Goal: Task Accomplishment & Management: Use online tool/utility

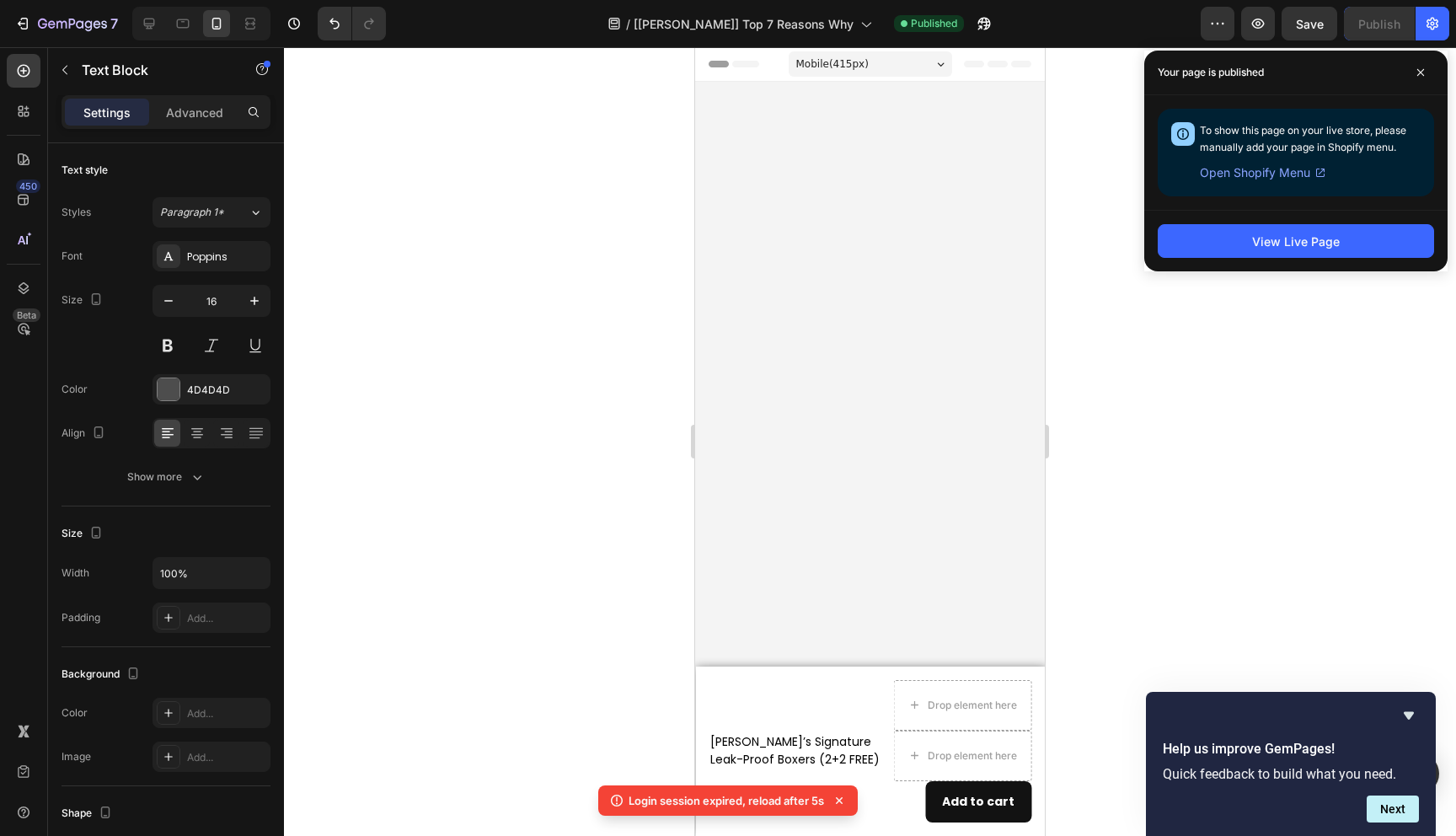
scroll to position [6802, 0]
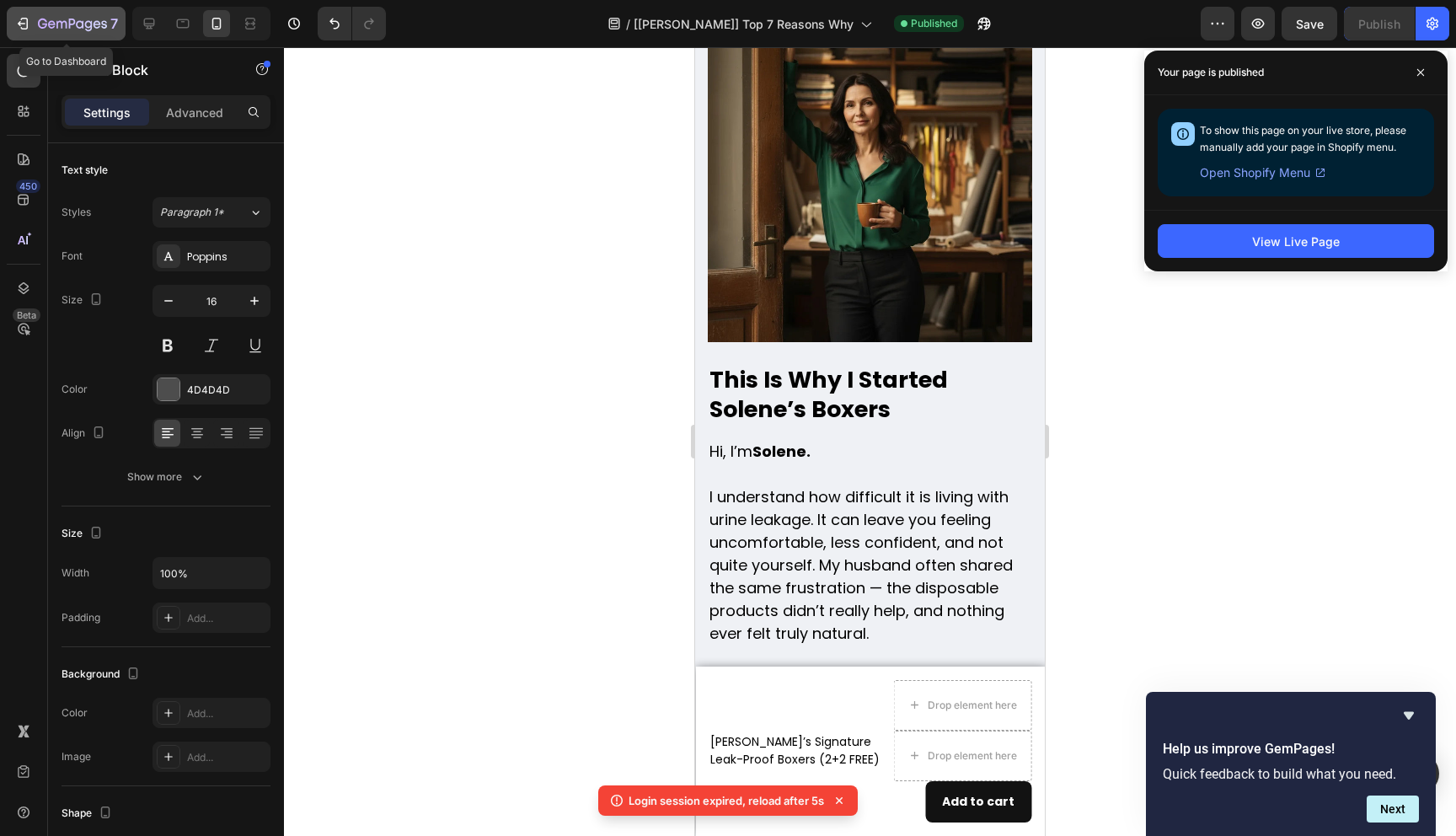
click at [70, 24] on icon "button" at bounding box center [73, 24] width 7 height 10
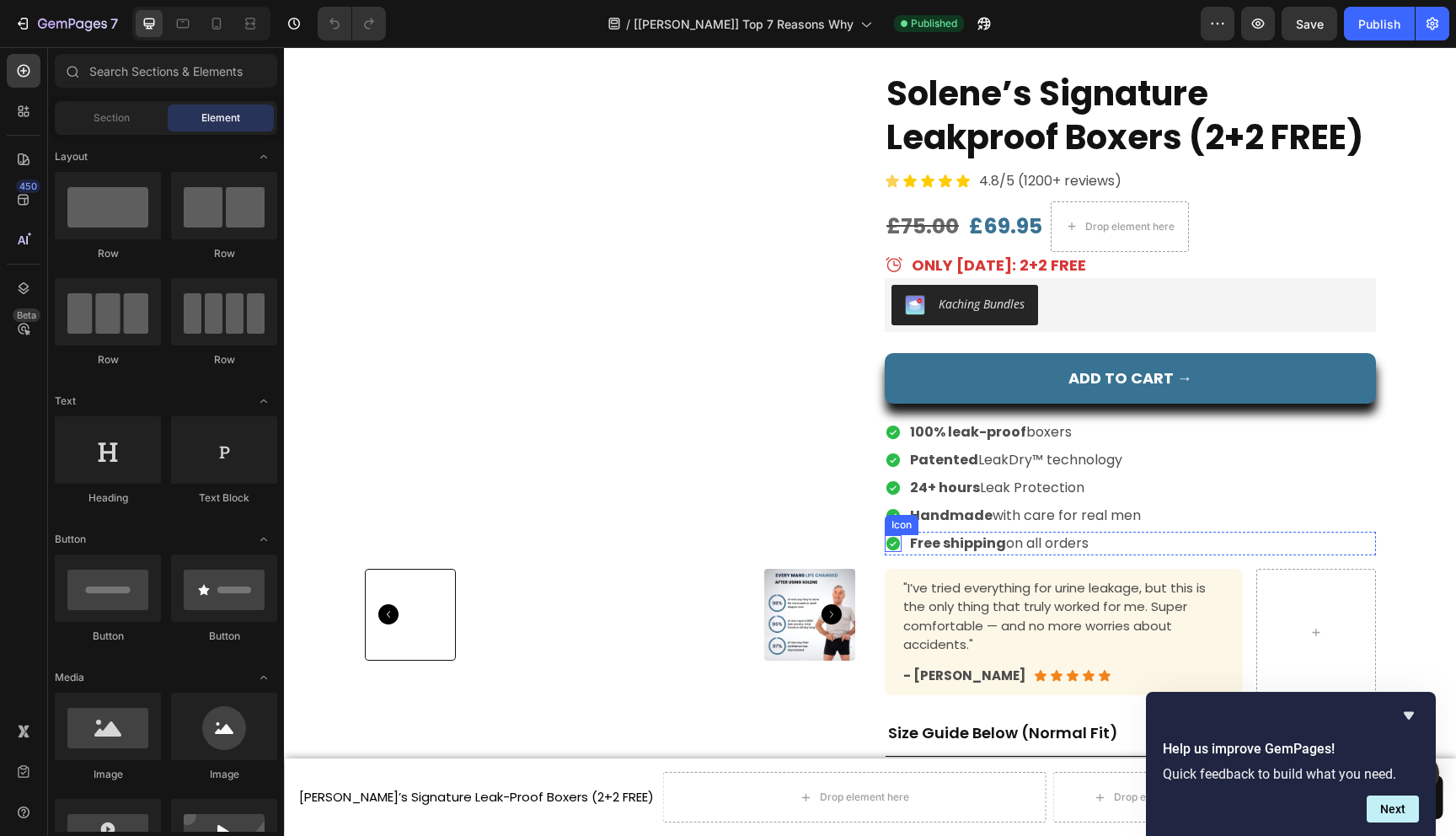
scroll to position [5791, 0]
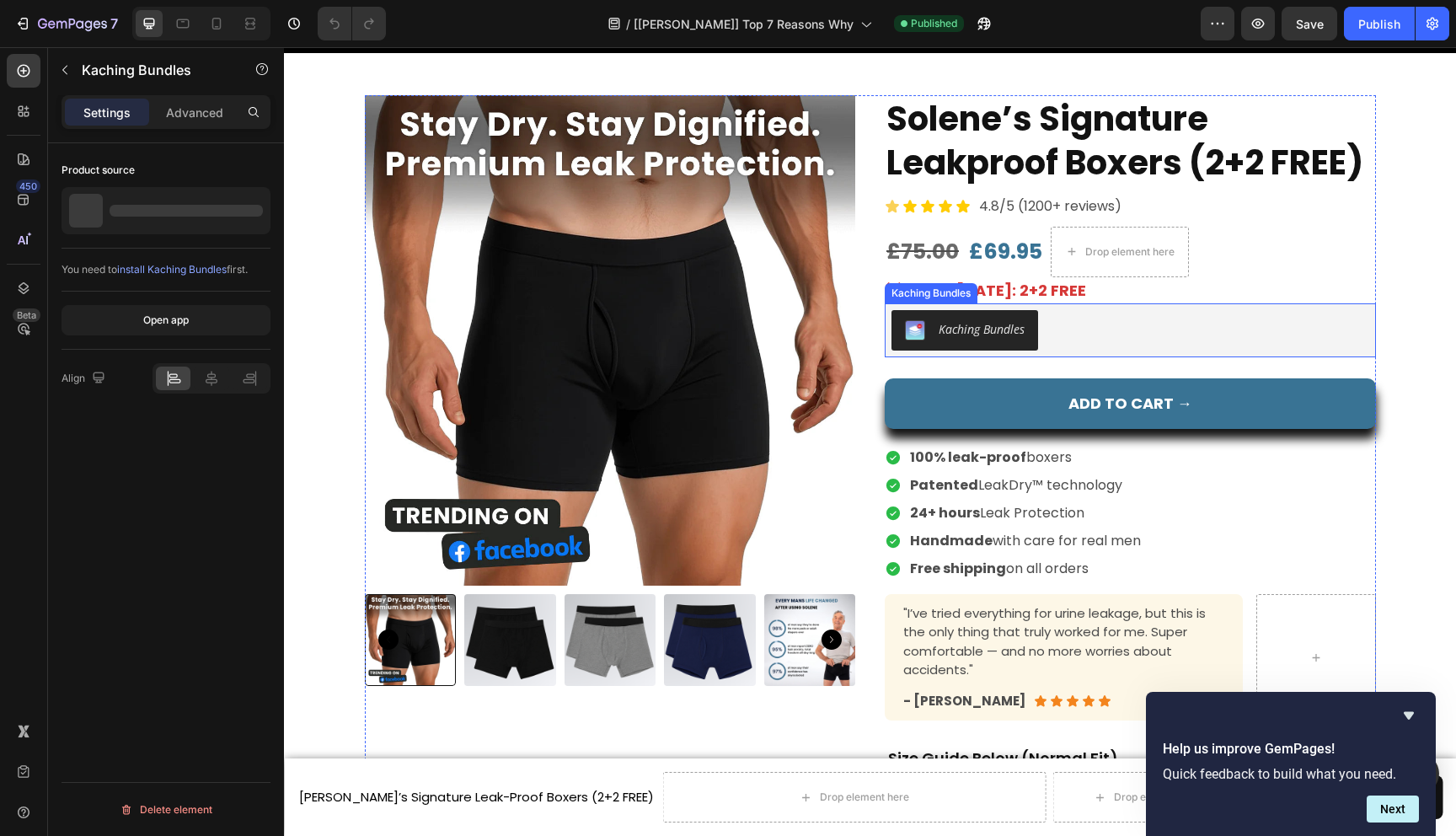
click at [926, 329] on div "Kaching Bundles" at bounding box center [965, 330] width 120 height 20
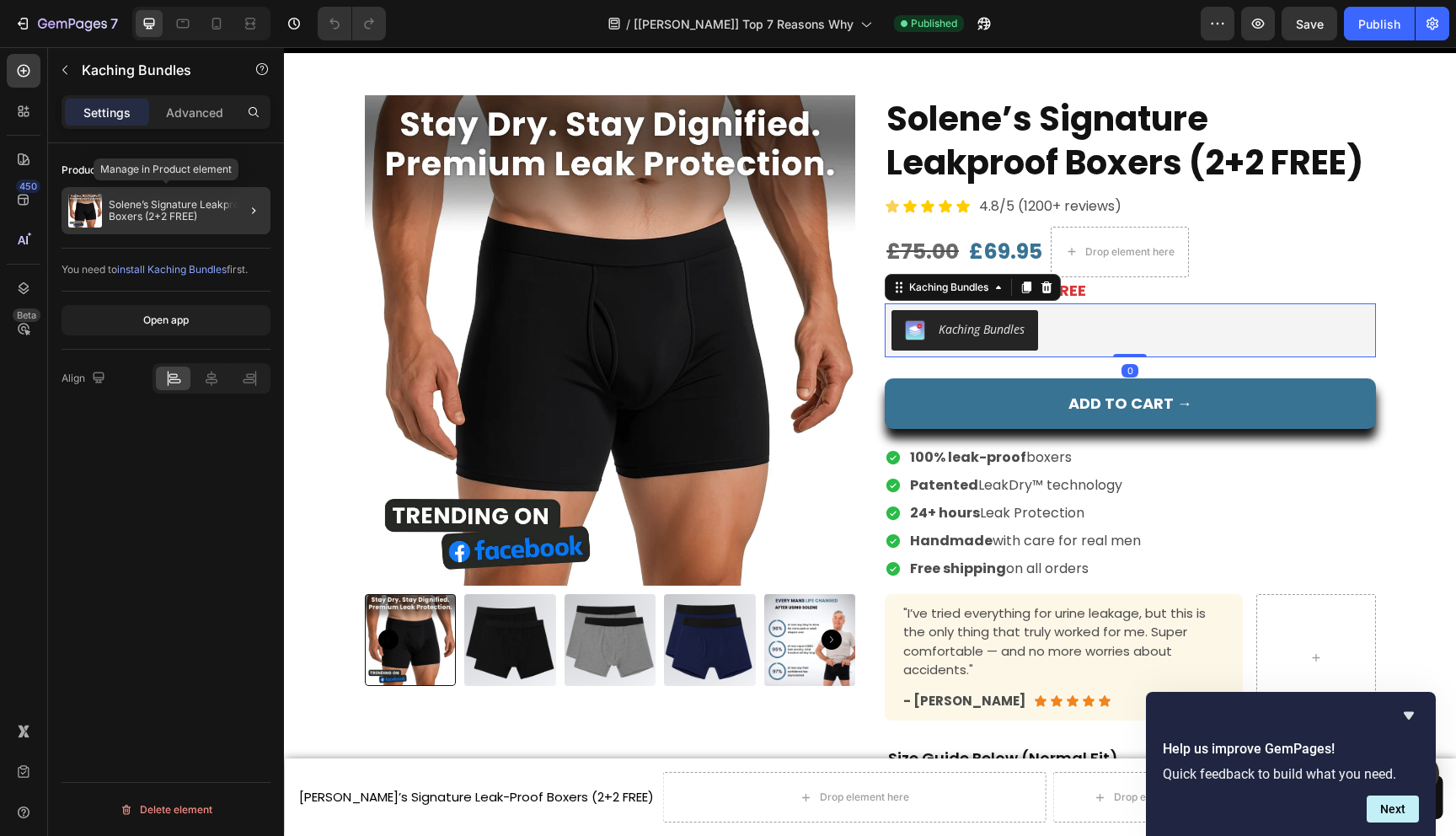
click at [215, 216] on p "Solene’s Signature Leakproof Boxers (2+2 FREE)" at bounding box center [187, 211] width 155 height 24
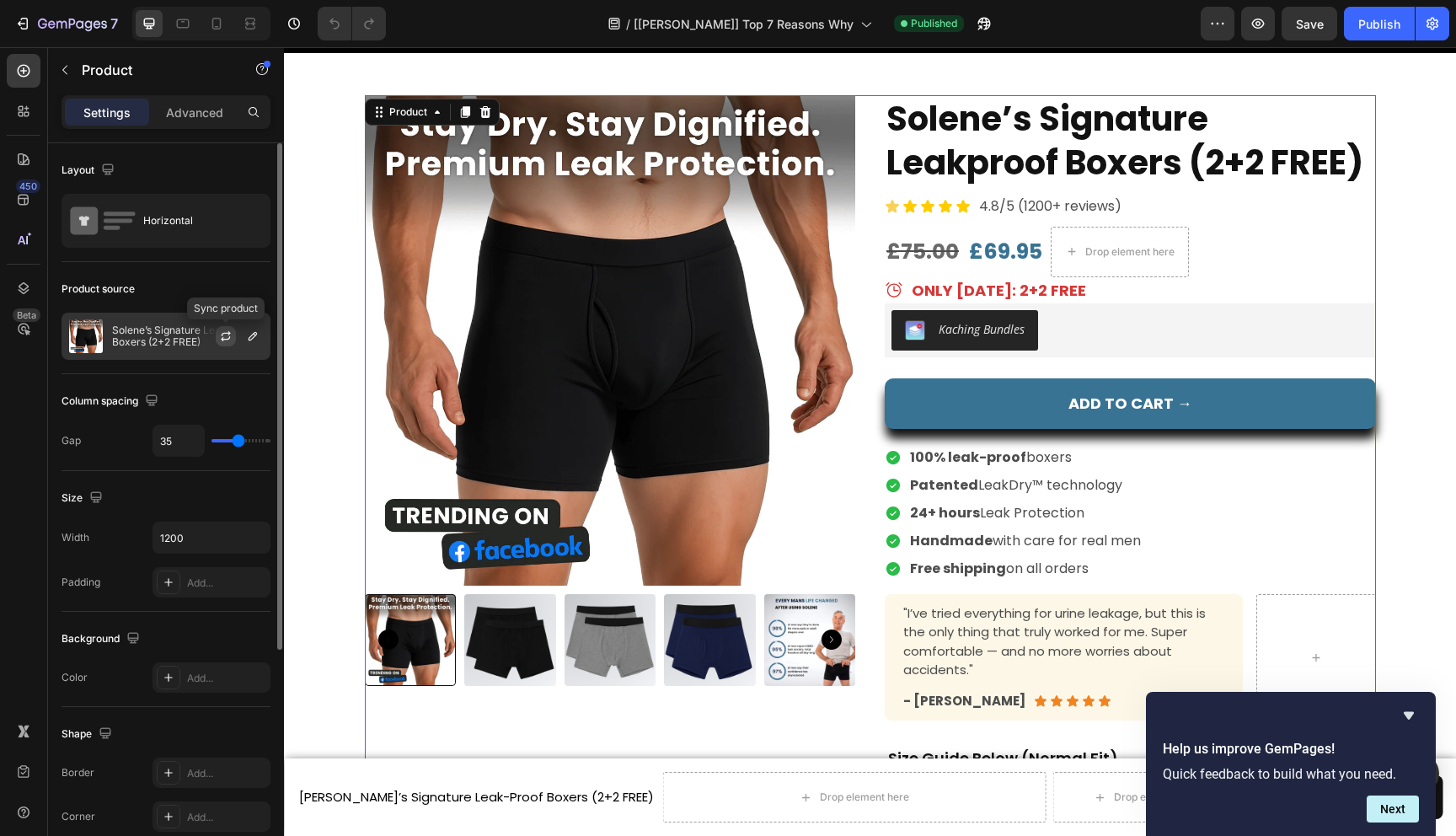
click at [222, 334] on icon "button" at bounding box center [226, 334] width 9 height 5
click at [247, 335] on icon "button" at bounding box center [253, 336] width 14 height 14
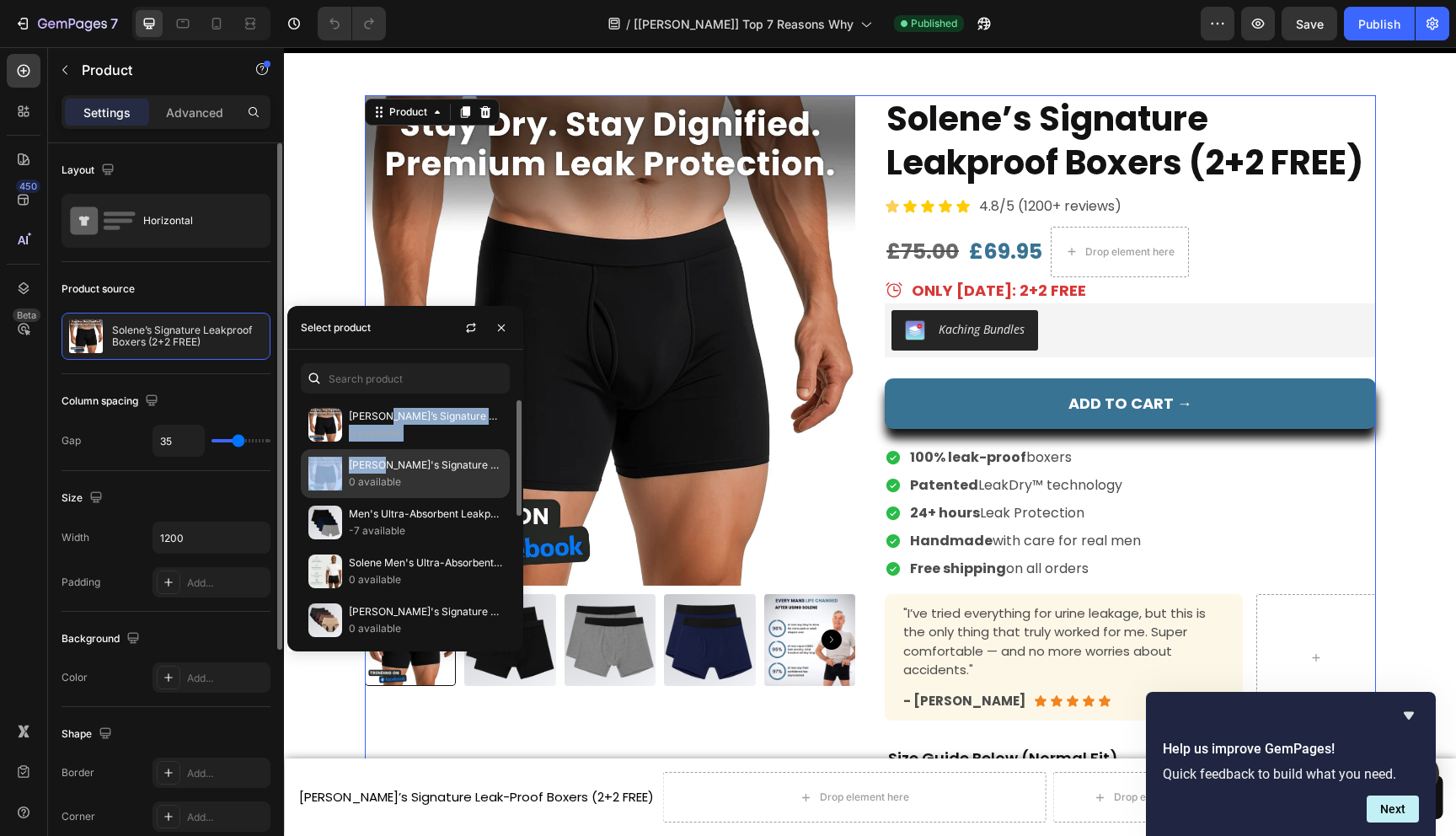
drag, startPoint x: 384, startPoint y: 421, endPoint x: 380, endPoint y: 459, distance: 38.2
click at [380, 459] on div "Solene’s Signature Leakproof Boxers 0 available Solene's Signature Leak-Proof B…" at bounding box center [405, 644] width 236 height 489
click at [384, 470] on p "Solene's Signature Leak-Proof Boxers" at bounding box center [425, 465] width 154 height 17
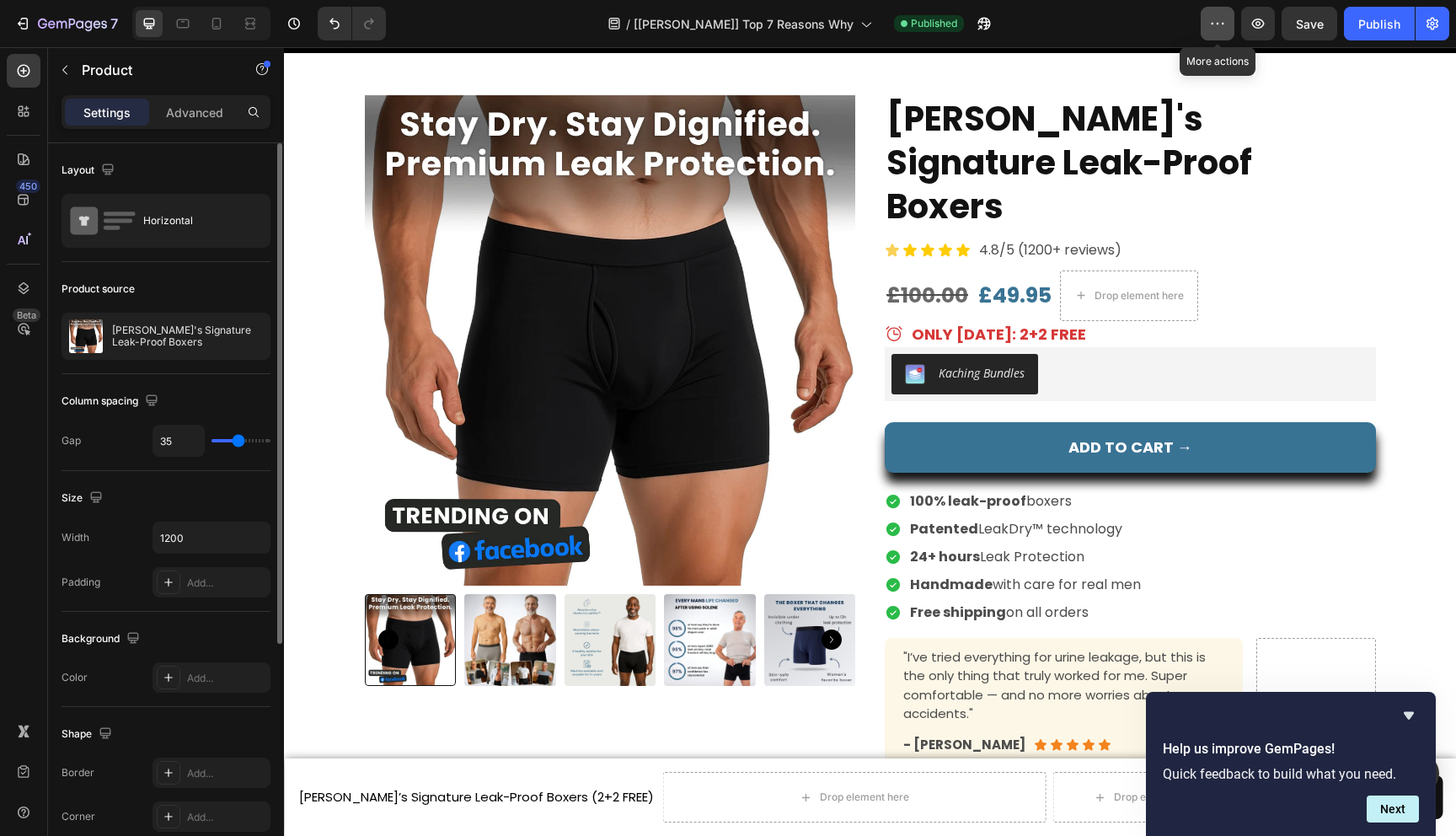
click at [1222, 32] on button "button" at bounding box center [1218, 24] width 34 height 34
click at [1266, 21] on icon "button" at bounding box center [1258, 24] width 17 height 17
click at [1379, 17] on div "Publish" at bounding box center [1379, 24] width 42 height 18
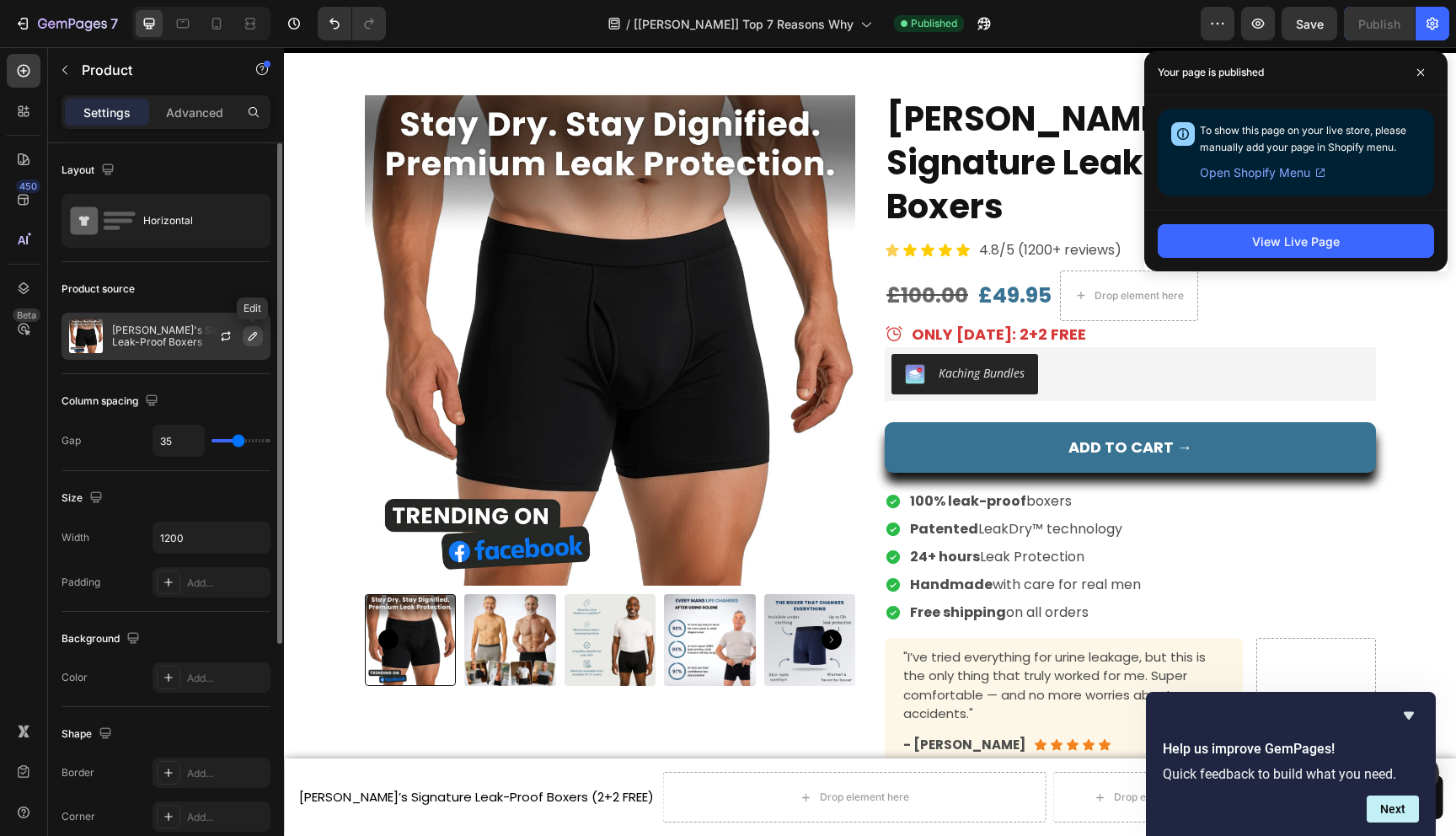
click at [255, 336] on icon "button" at bounding box center [253, 336] width 14 height 14
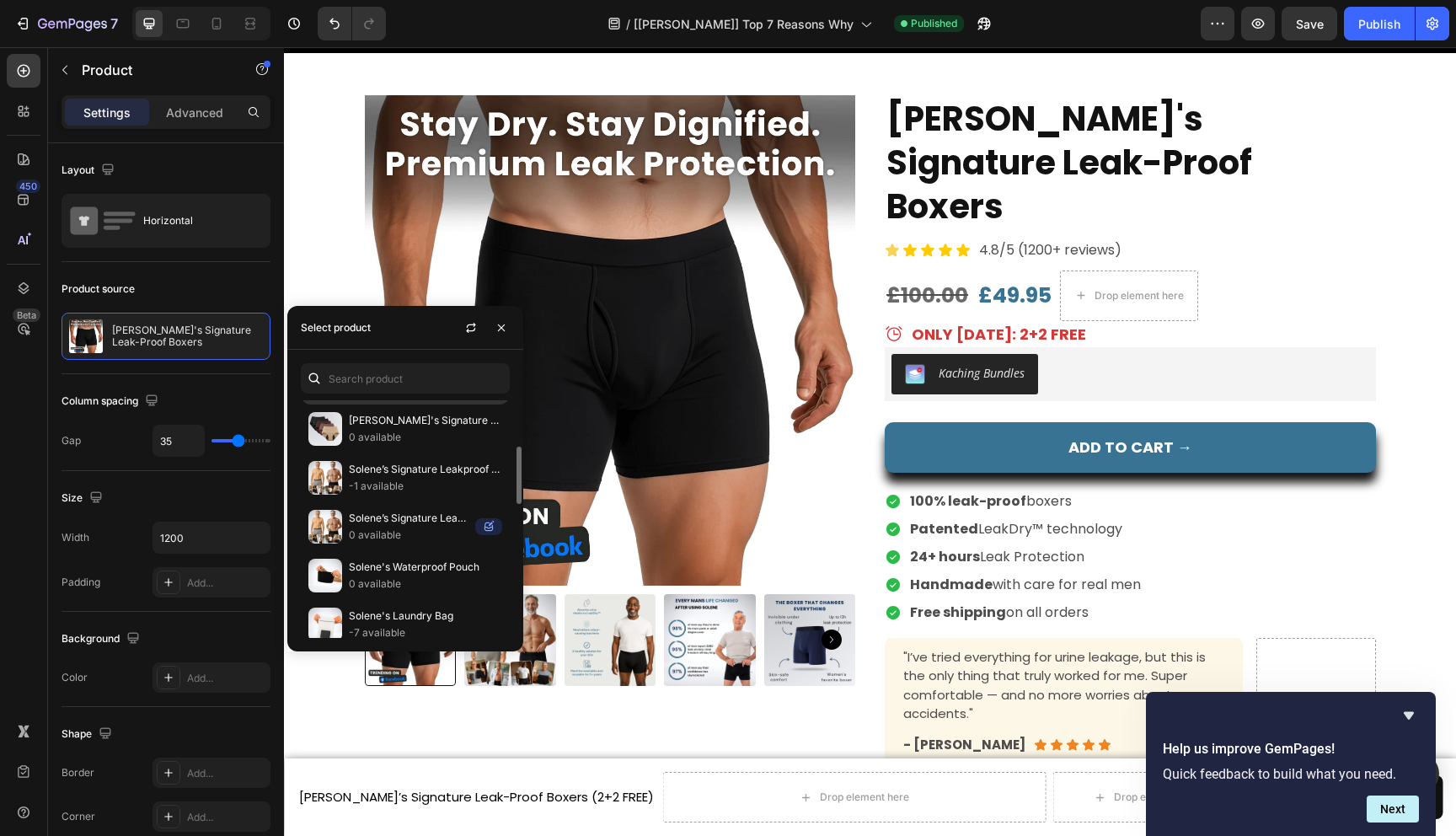
scroll to position [0, 0]
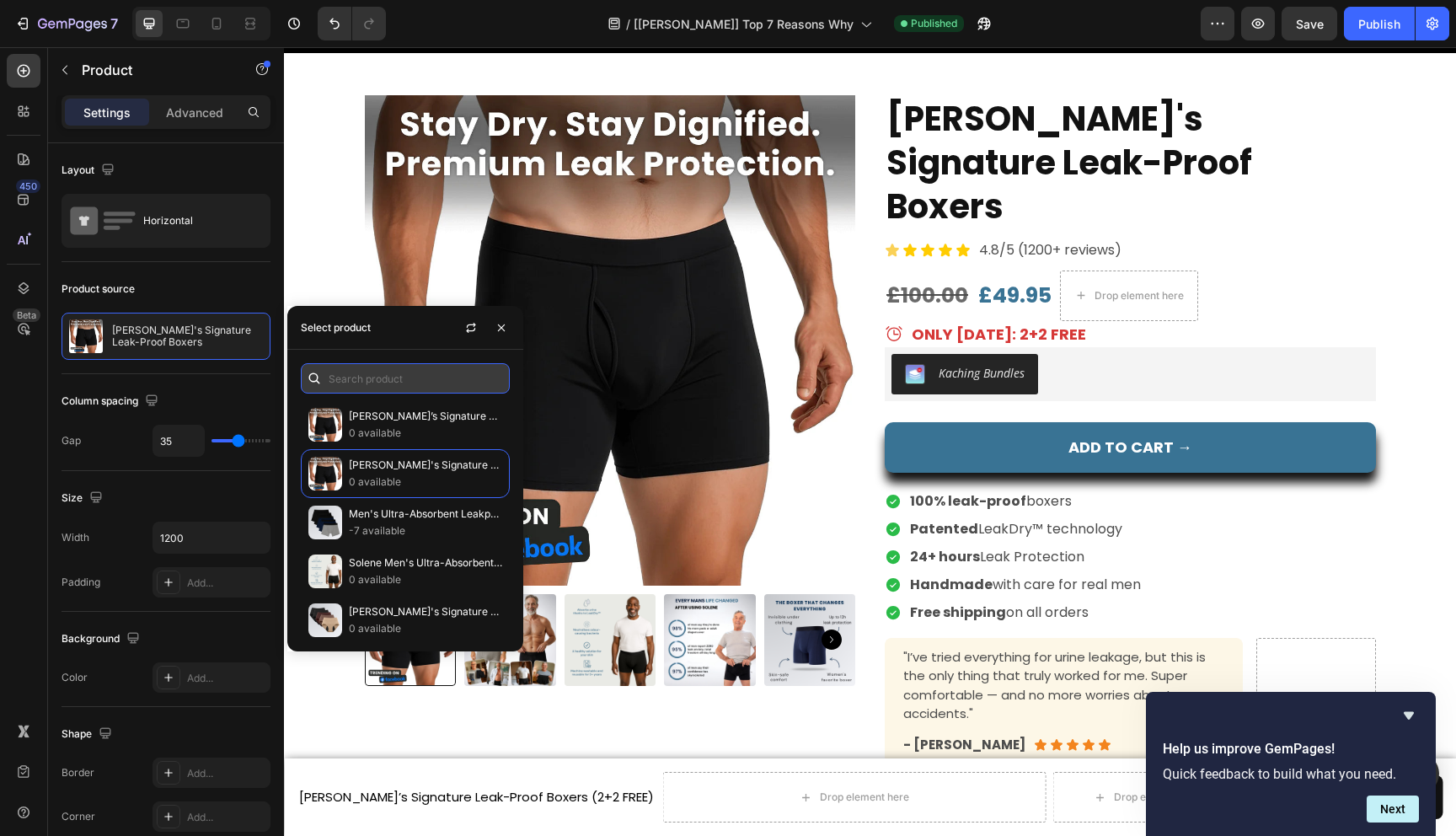
click at [418, 382] on input "text" at bounding box center [405, 378] width 209 height 30
click at [467, 330] on icon "button" at bounding box center [470, 330] width 9 height 5
click at [435, 381] on input "text" at bounding box center [405, 378] width 209 height 30
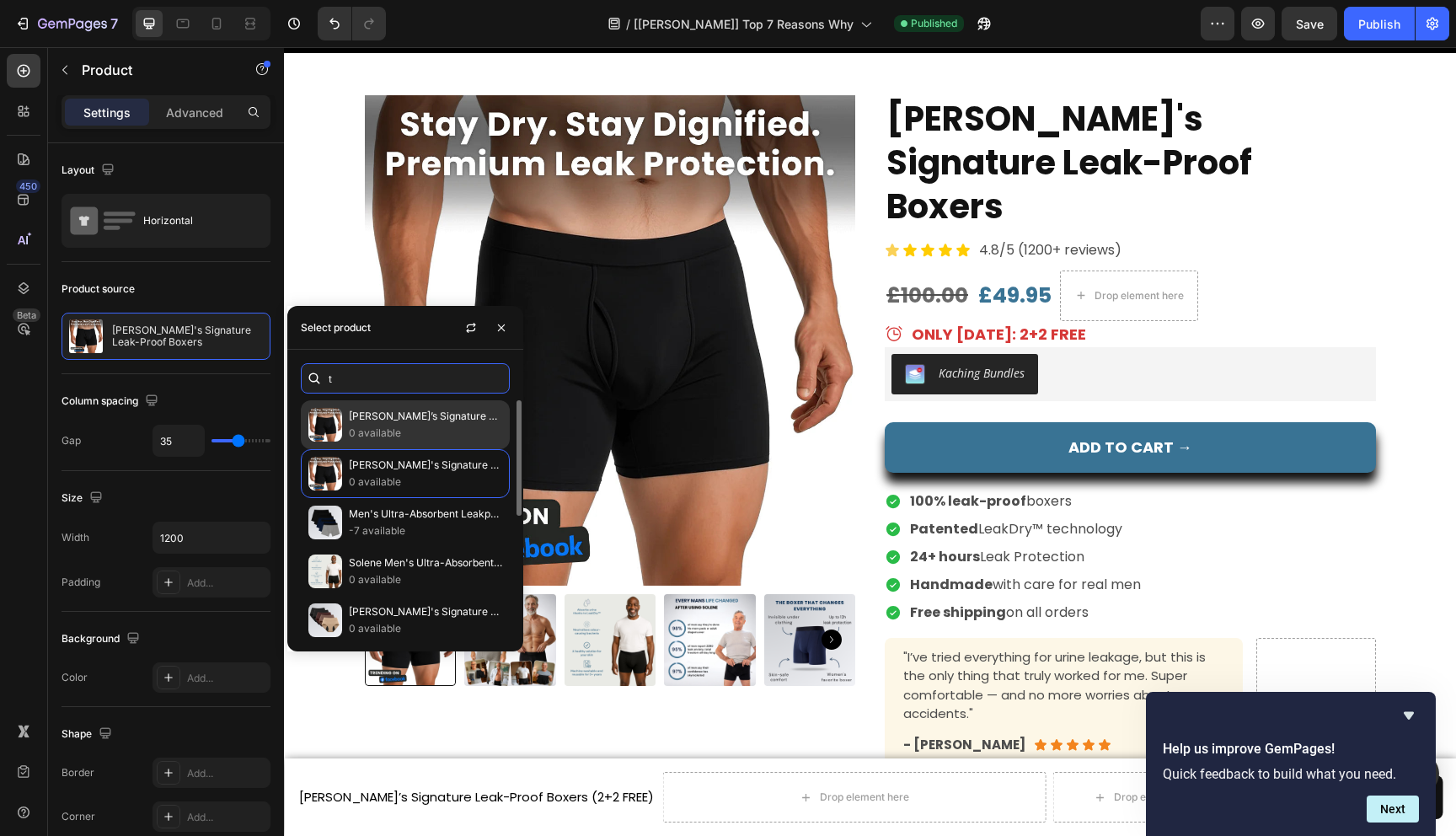
type input "t"
click at [430, 425] on p "0 available" at bounding box center [425, 433] width 154 height 17
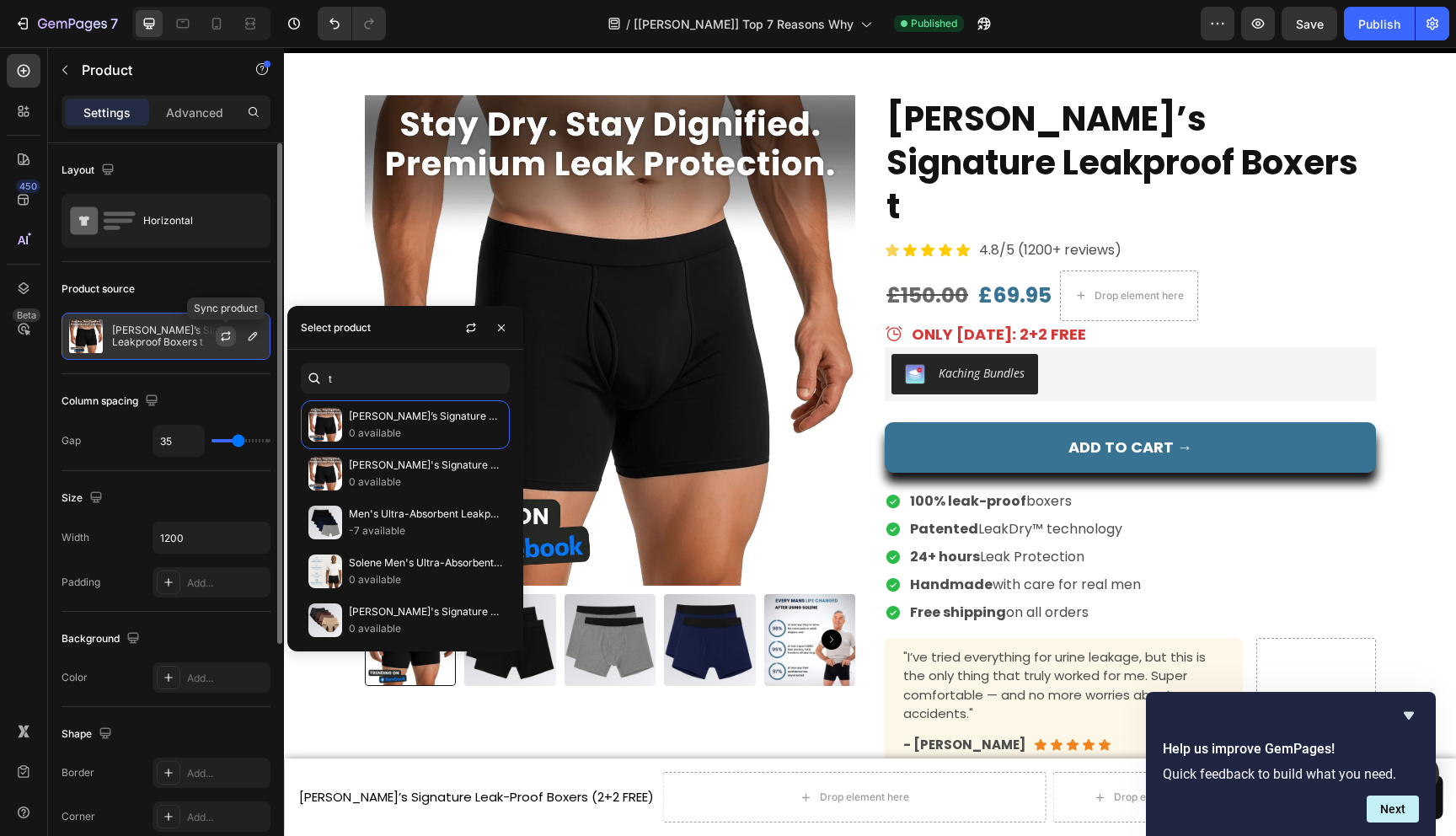
click at [225, 337] on icon "button" at bounding box center [226, 336] width 14 height 14
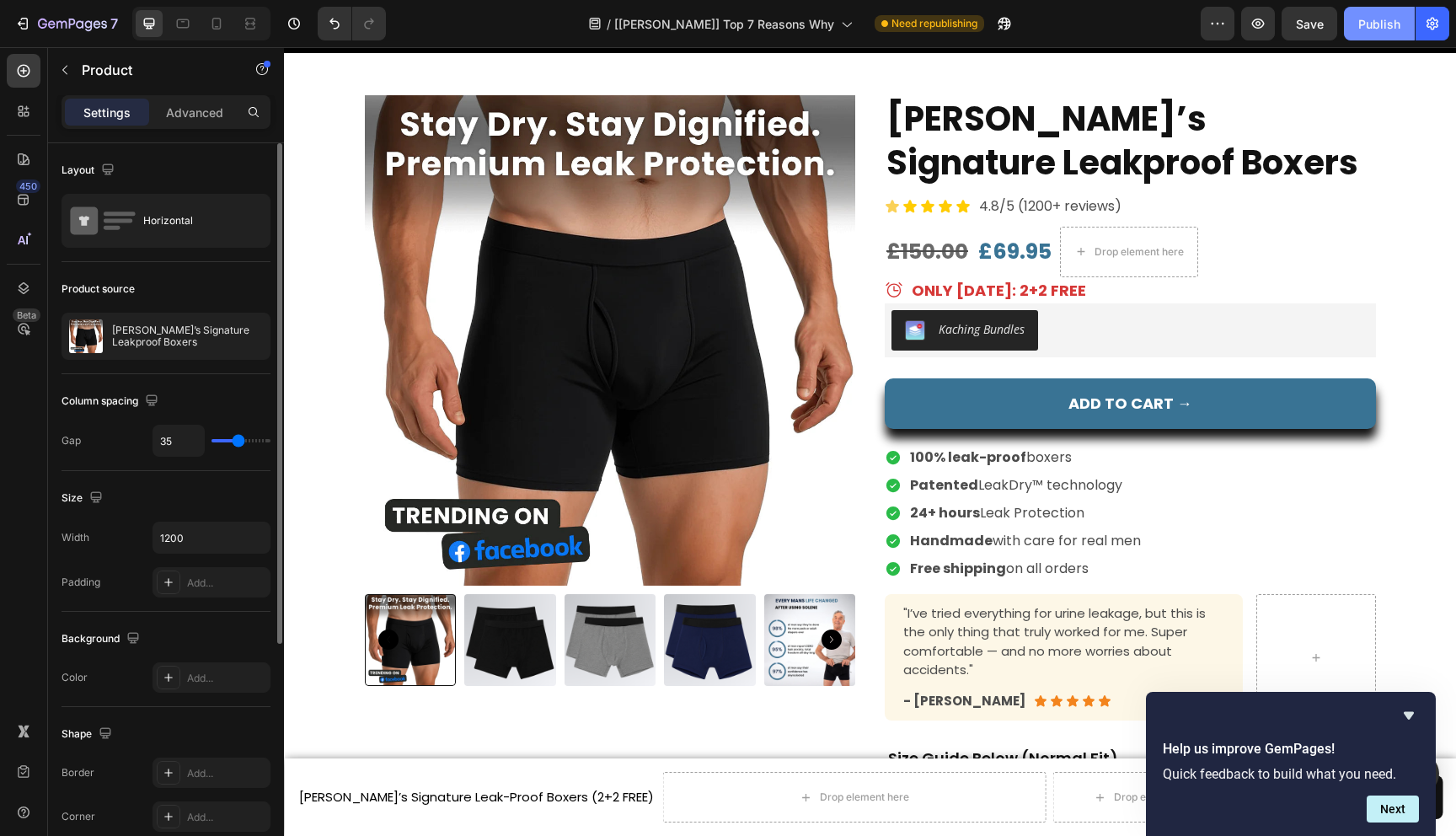
click at [1385, 13] on button "Publish" at bounding box center [1379, 24] width 71 height 34
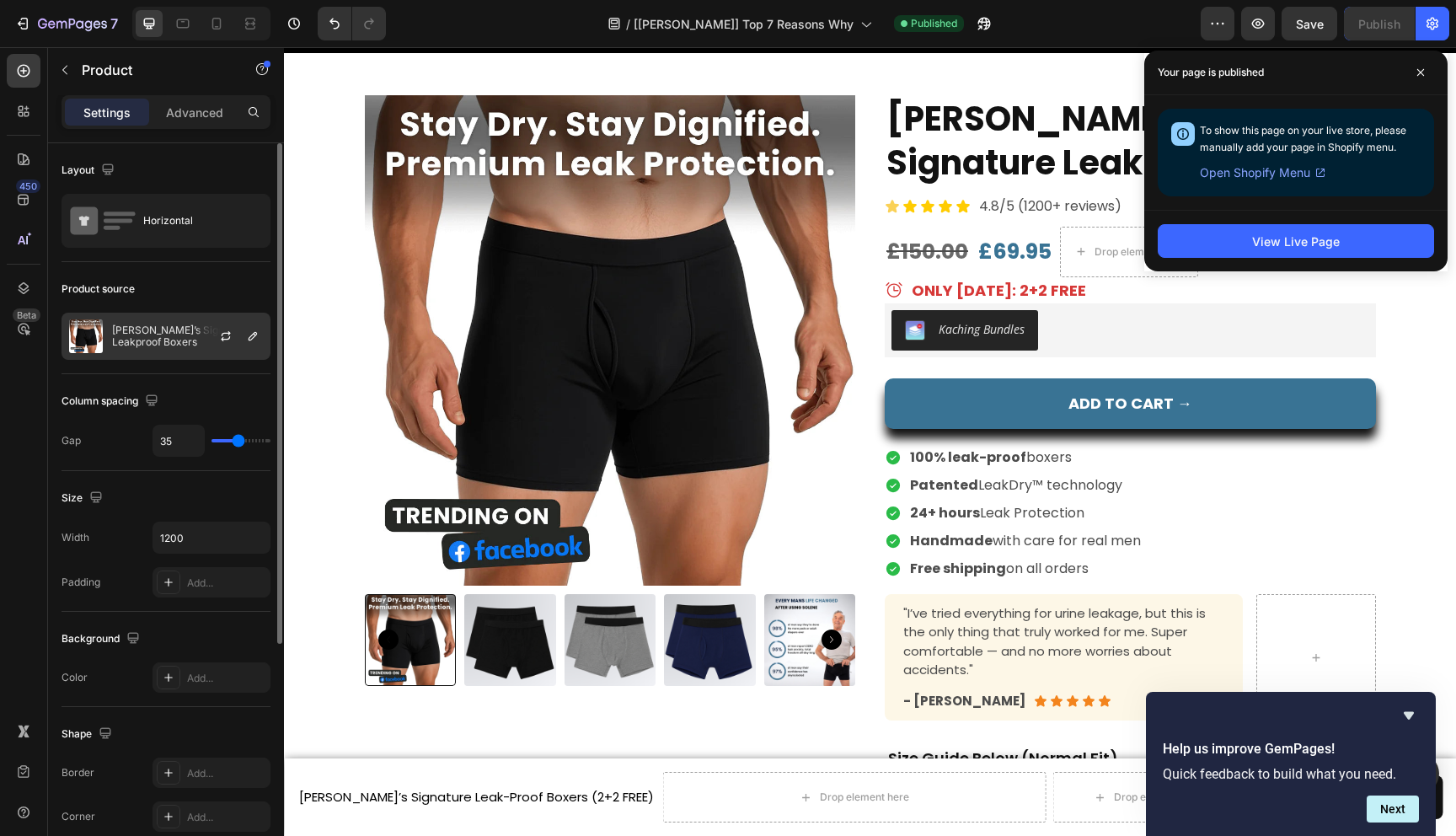
click at [177, 338] on p "Solene’s Signature Leakproof Boxers" at bounding box center [187, 336] width 151 height 24
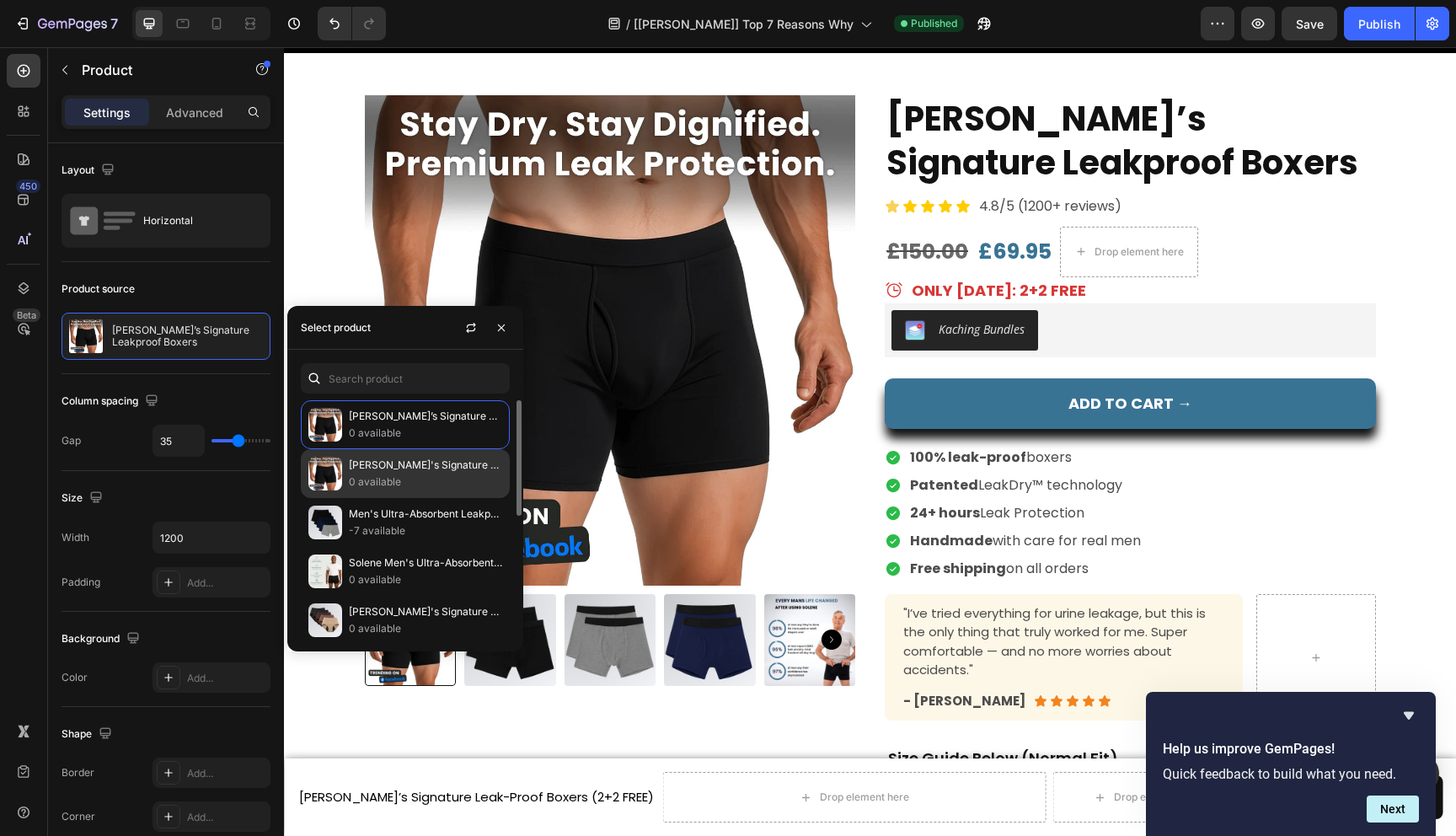
click at [377, 469] on p "Solene's Signature Leak-Proof Boxers" at bounding box center [425, 465] width 154 height 17
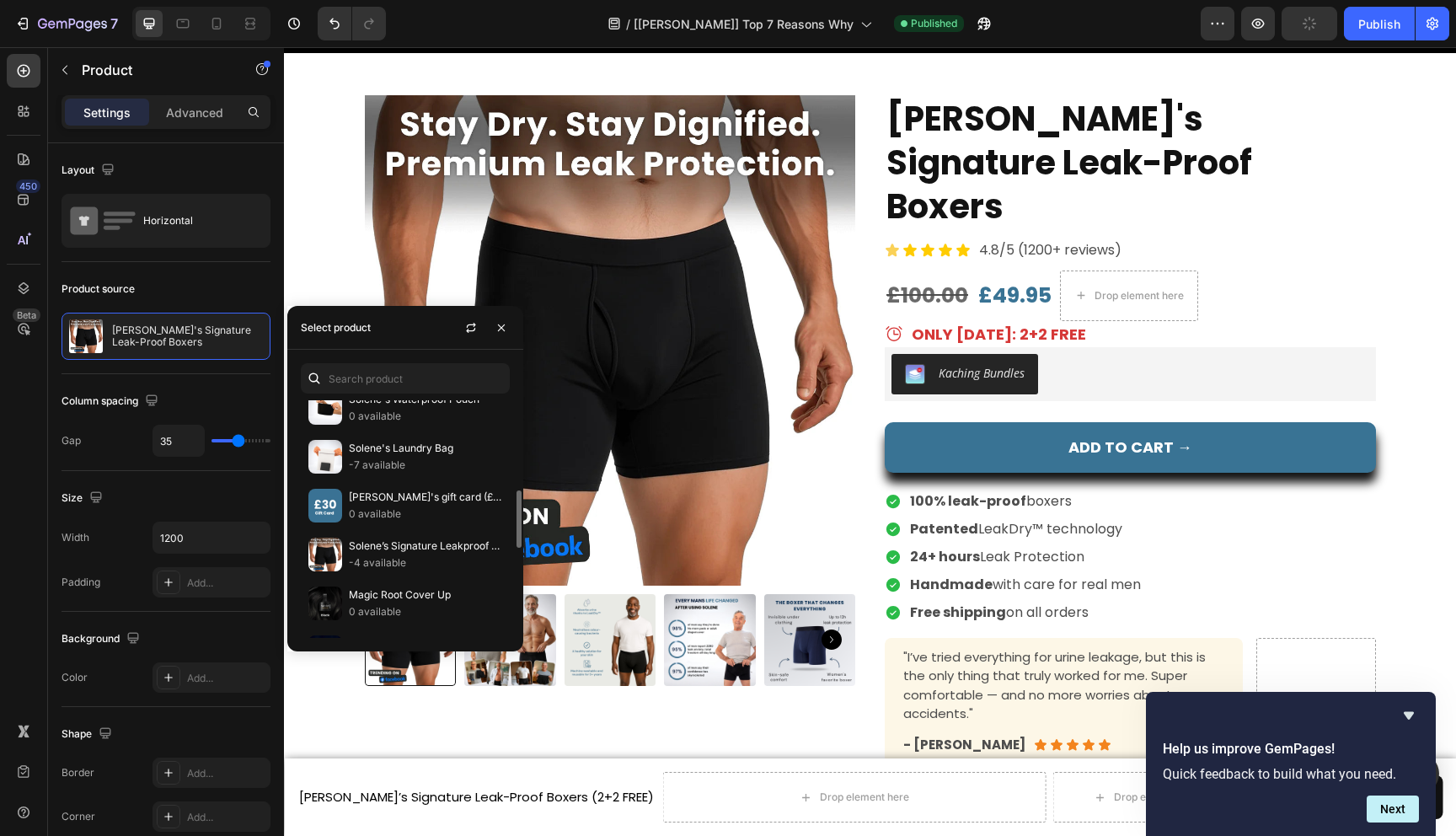
scroll to position [363, 0]
click at [373, 540] on p "Solene’s Signature Leakproof Boxers (2+2 FREE)" at bounding box center [425, 542] width 154 height 17
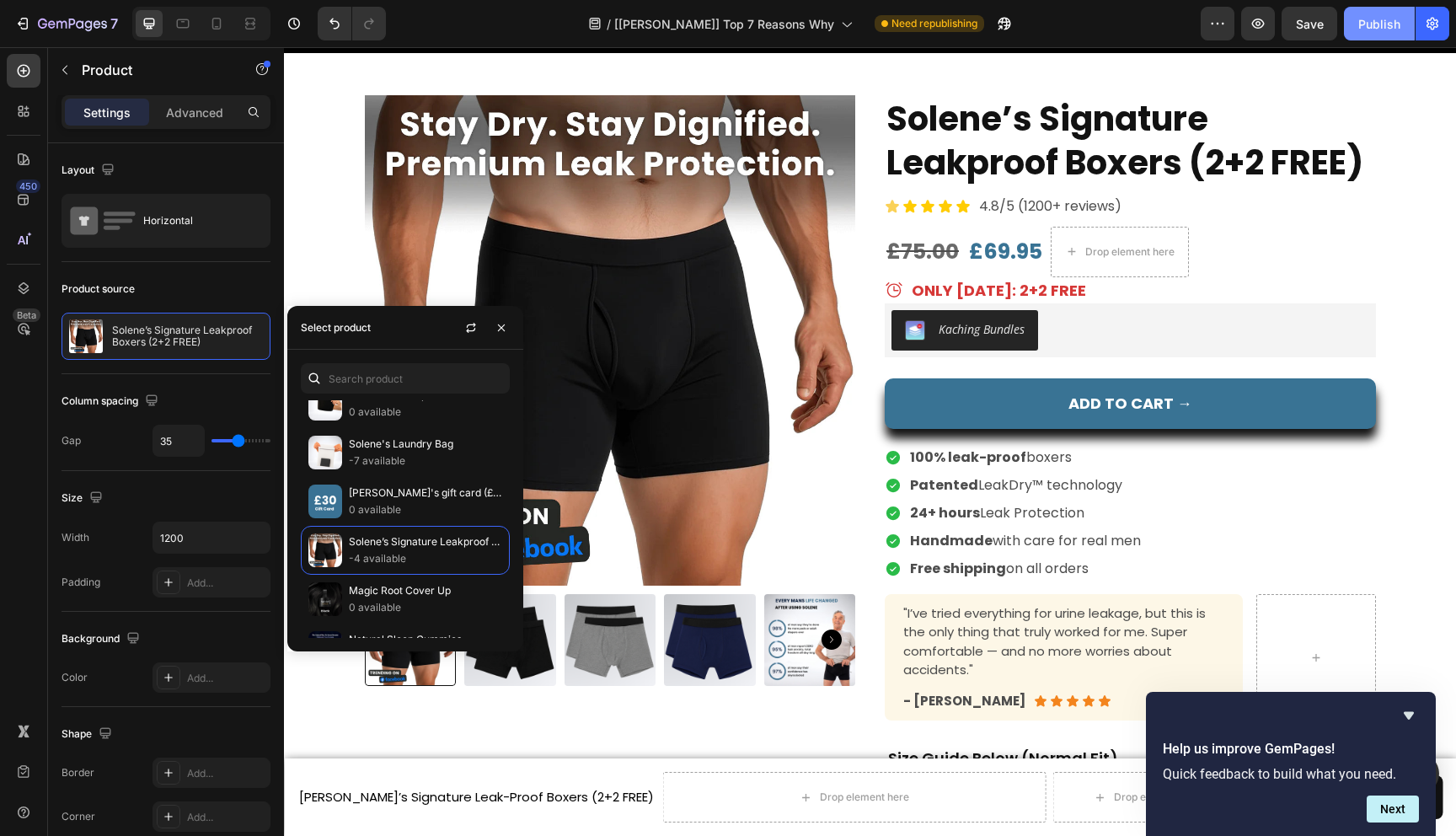
click at [1392, 29] on div "Publish" at bounding box center [1379, 24] width 42 height 18
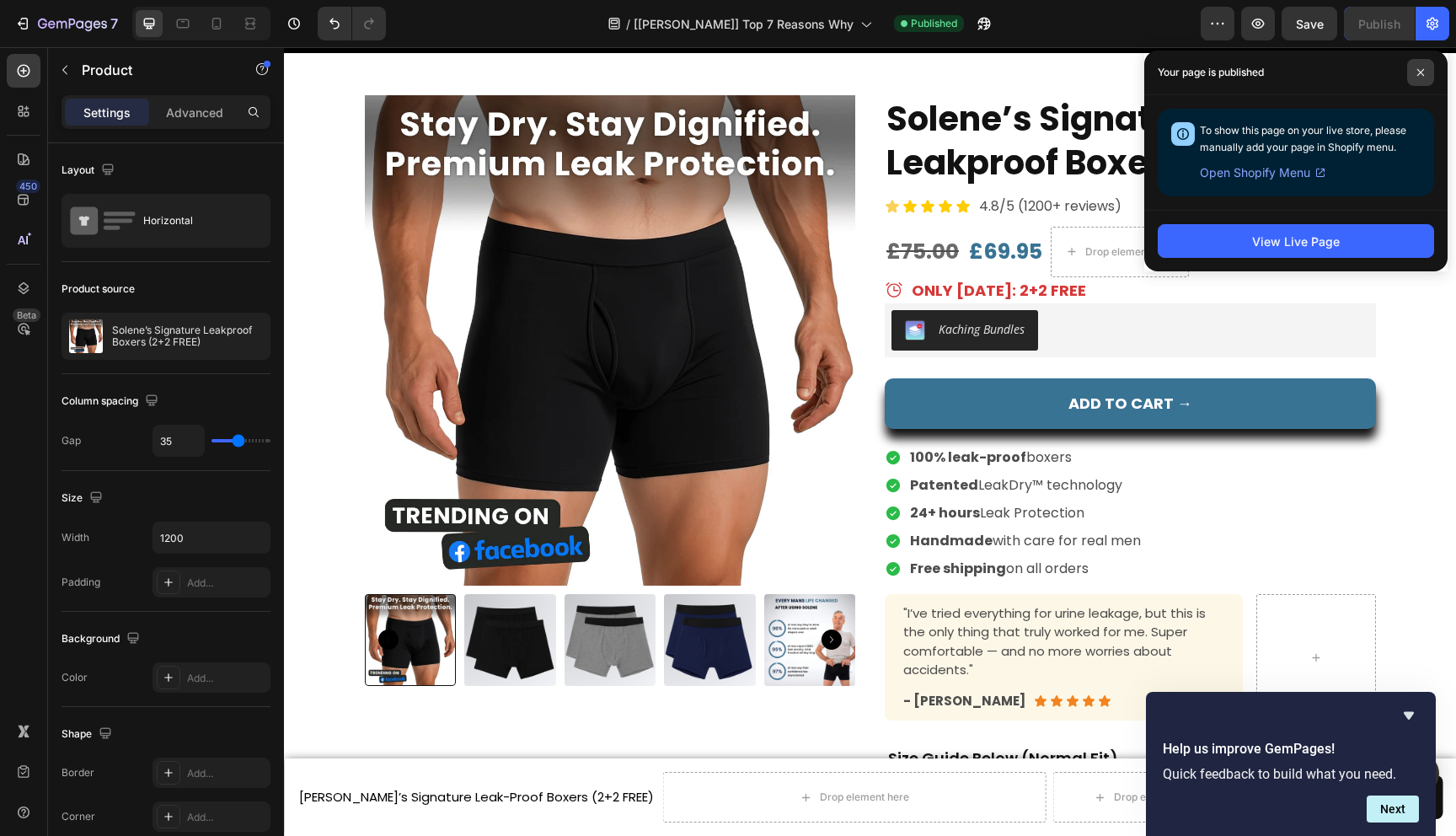
click at [1421, 73] on icon at bounding box center [1421, 73] width 8 height 8
